Goal: Information Seeking & Learning: Learn about a topic

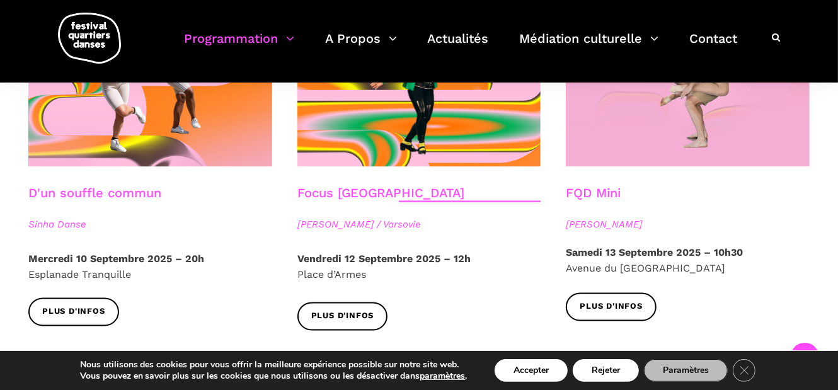
scroll to position [1323, 0]
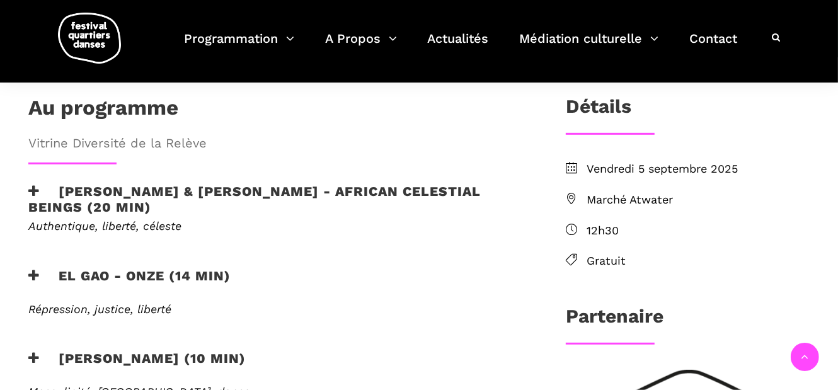
scroll to position [386, 0]
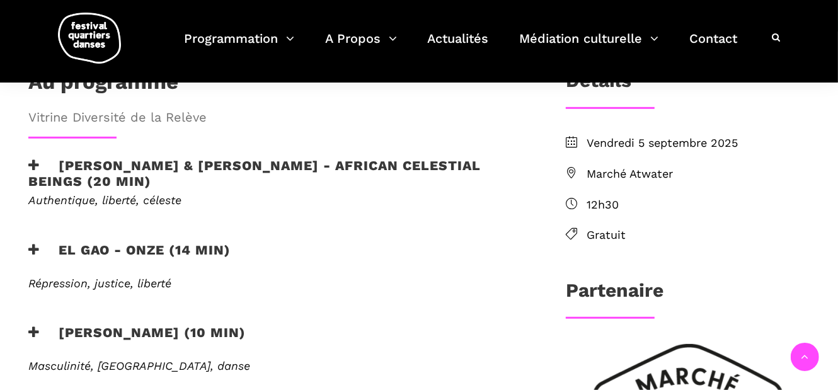
click at [139, 242] on h3 "EL GAO - ONZE (14 min)" at bounding box center [129, 258] width 202 height 32
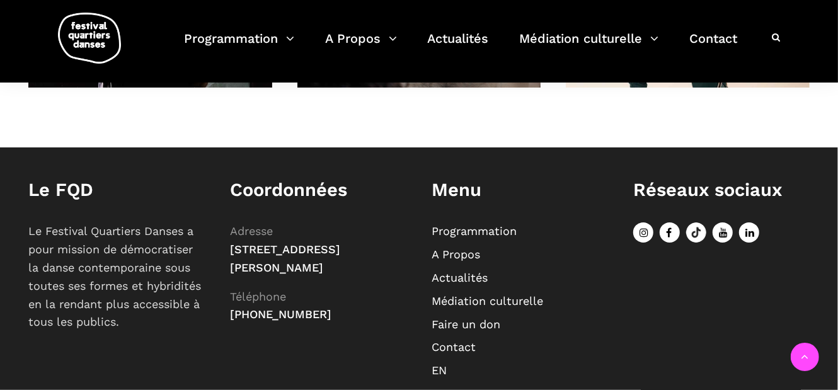
scroll to position [923, 0]
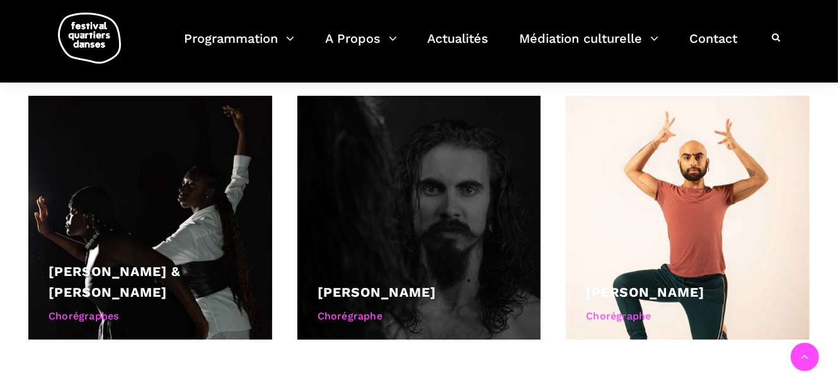
click at [393, 209] on div at bounding box center [419, 218] width 244 height 244
click at [373, 308] on div "Chorégraphe" at bounding box center [420, 316] width 204 height 16
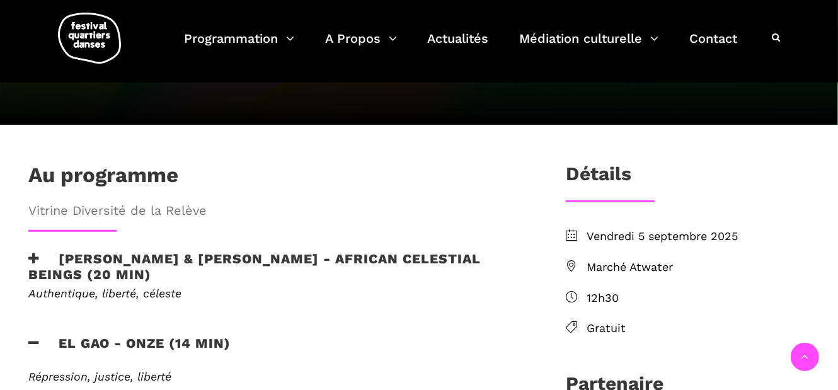
scroll to position [481, 0]
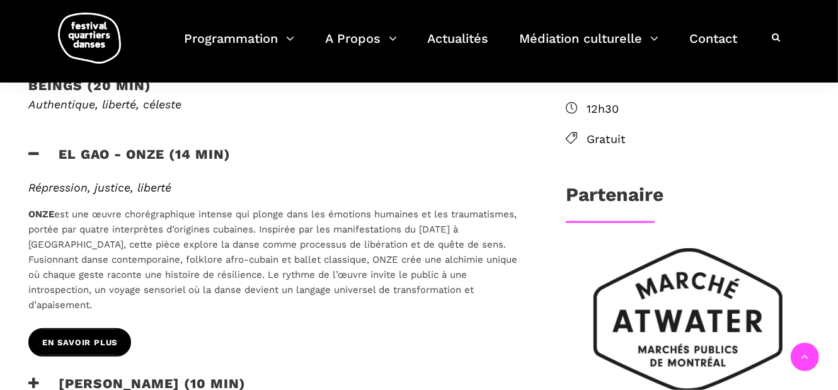
click at [99, 337] on span "EN SAVOIR PLUS" at bounding box center [79, 343] width 75 height 13
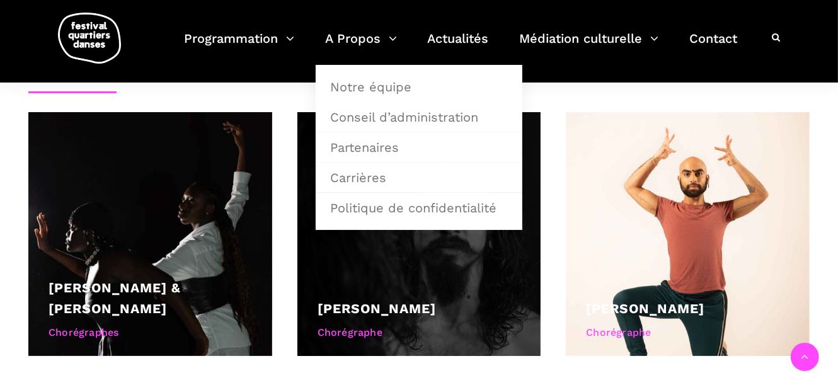
scroll to position [986, 0]
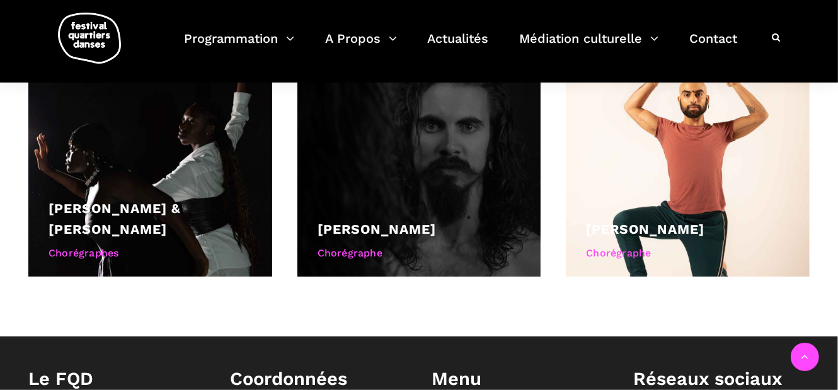
click at [341, 219] on div "Niosbel Gonzalez Chorégraphe" at bounding box center [420, 242] width 204 height 47
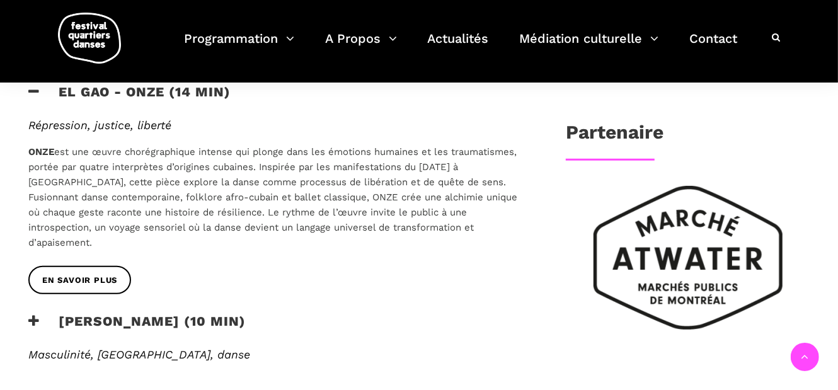
scroll to position [544, 0]
click at [30, 314] on icon at bounding box center [33, 320] width 11 height 13
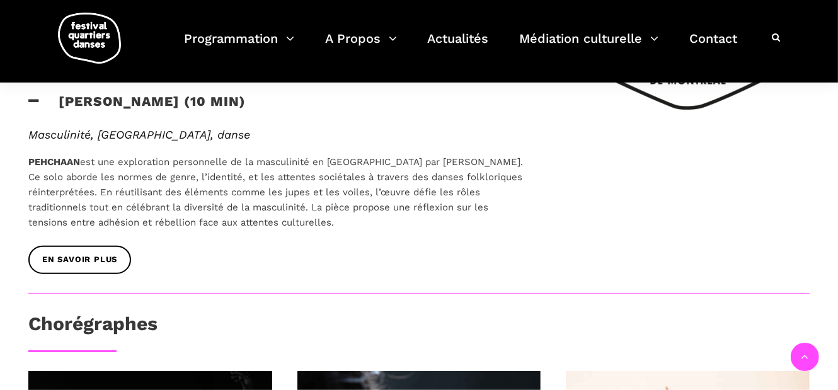
scroll to position [671, 0]
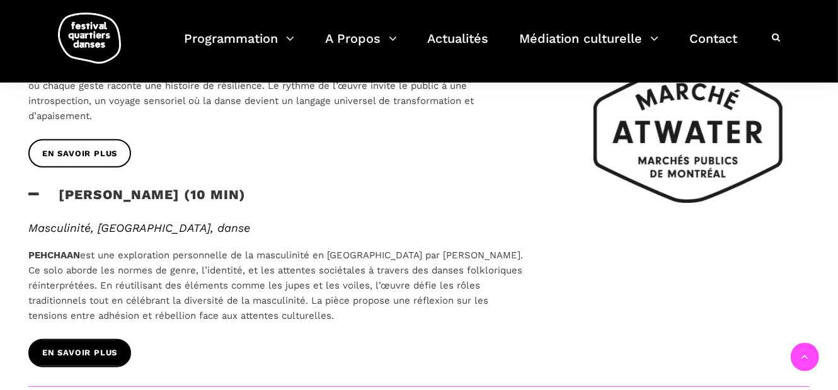
click at [71, 347] on span "EN SAVOIR PLUS" at bounding box center [79, 353] width 75 height 13
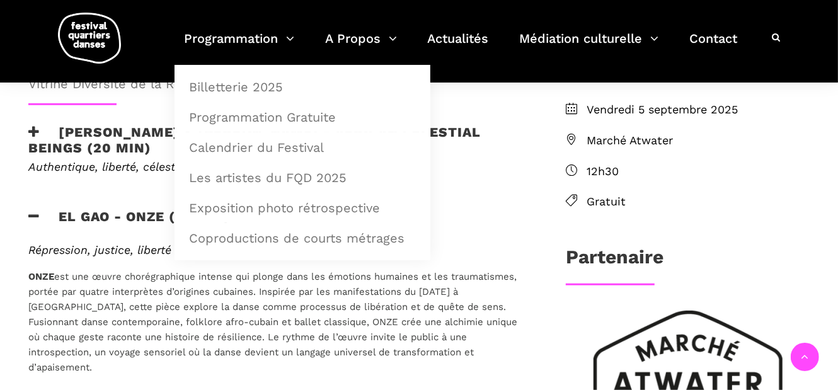
scroll to position [418, 0]
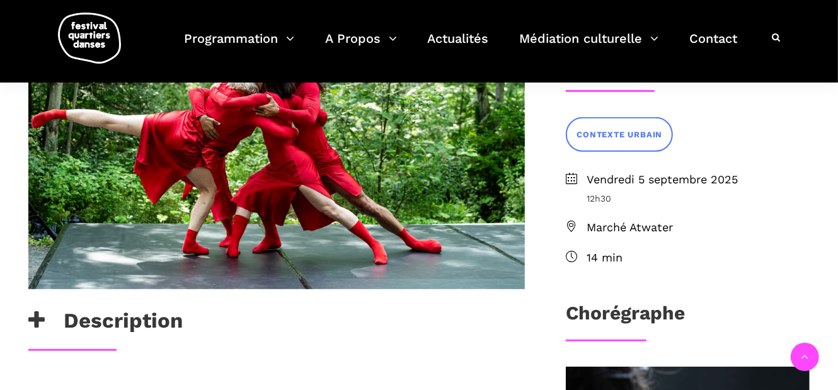
scroll to position [211, 0]
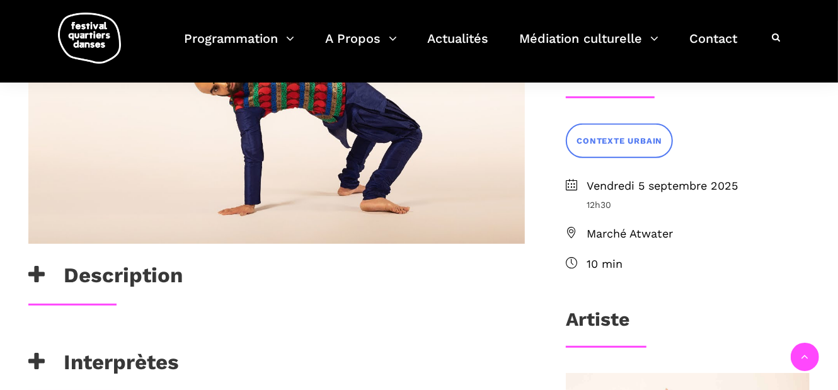
scroll to position [315, 0]
click at [42, 271] on icon at bounding box center [36, 274] width 16 height 21
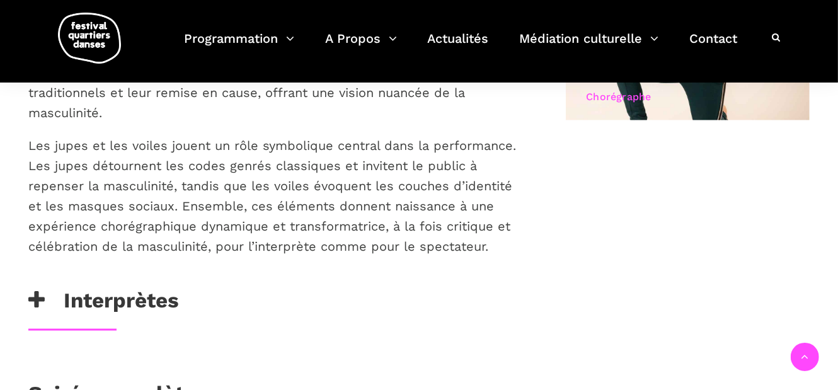
scroll to position [819, 0]
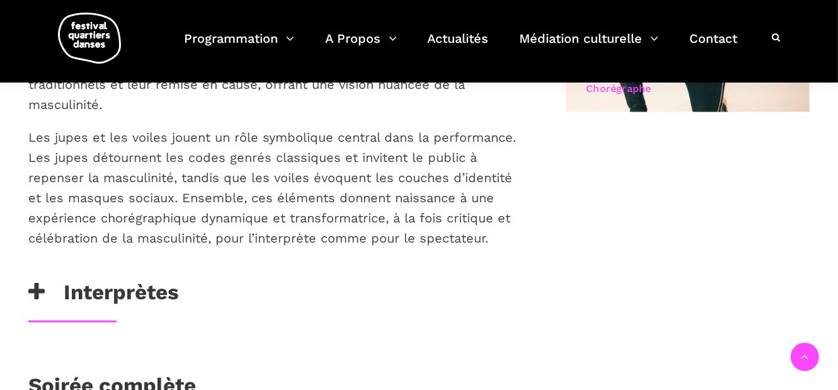
click at [51, 280] on h3 "Interprètes" at bounding box center [103, 296] width 151 height 32
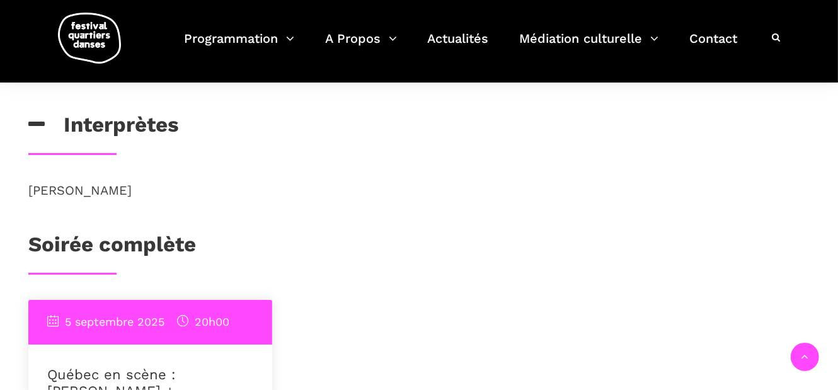
scroll to position [1008, 0]
